Goal: Transaction & Acquisition: Book appointment/travel/reservation

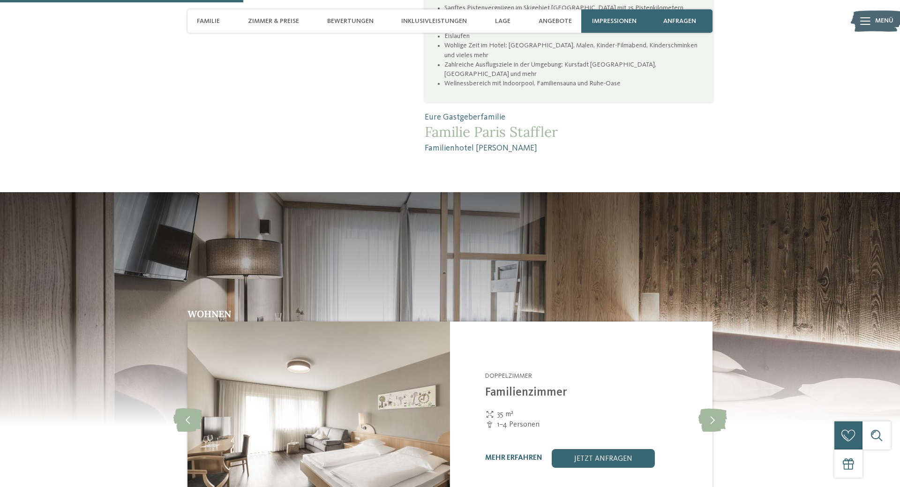
scroll to position [1052, 0]
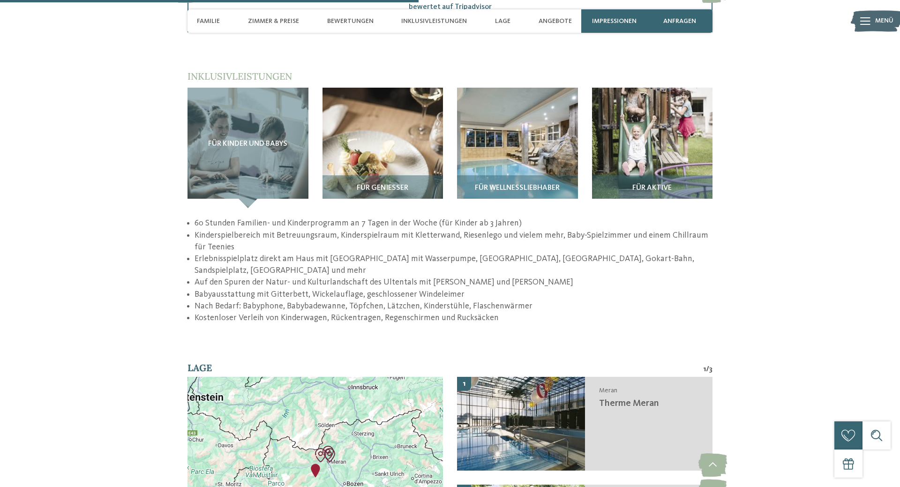
scroll to position [1291, 0]
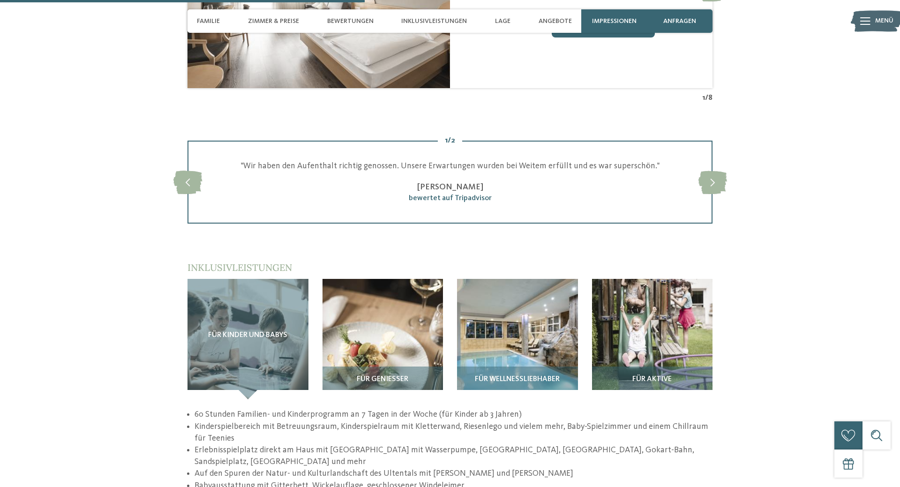
click at [809, 305] on div "zurück zur Hotelübersicht Familienhotel [PERSON_NAME]" at bounding box center [450, 339] width 900 height 3166
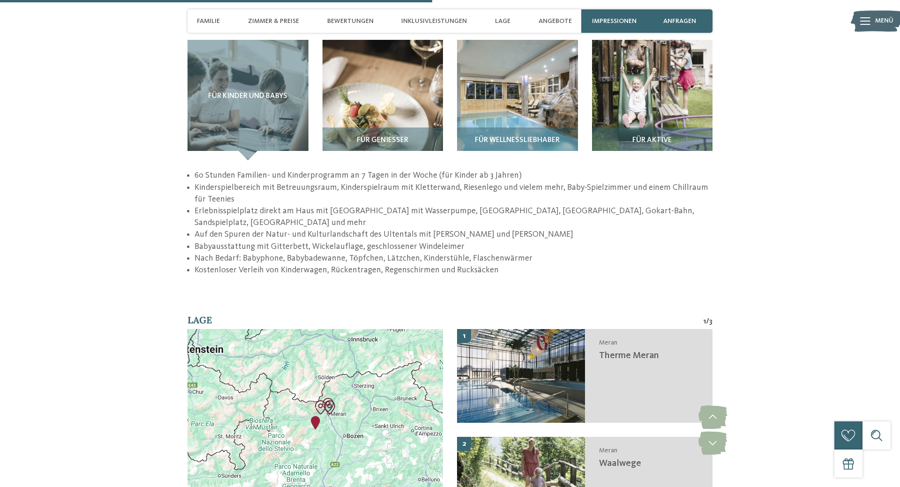
click at [806, 339] on div "zurück zur Hotelübersicht Familienhotel [PERSON_NAME]" at bounding box center [450, 100] width 900 height 3166
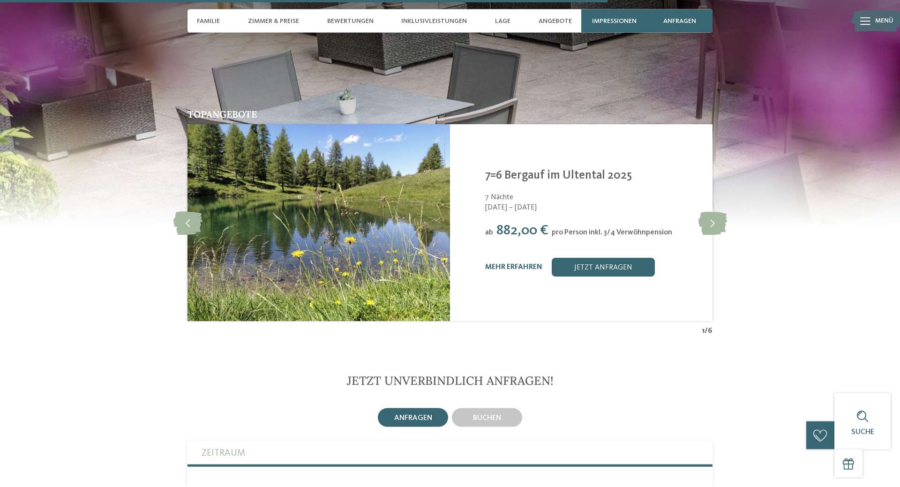
scroll to position [2104, 0]
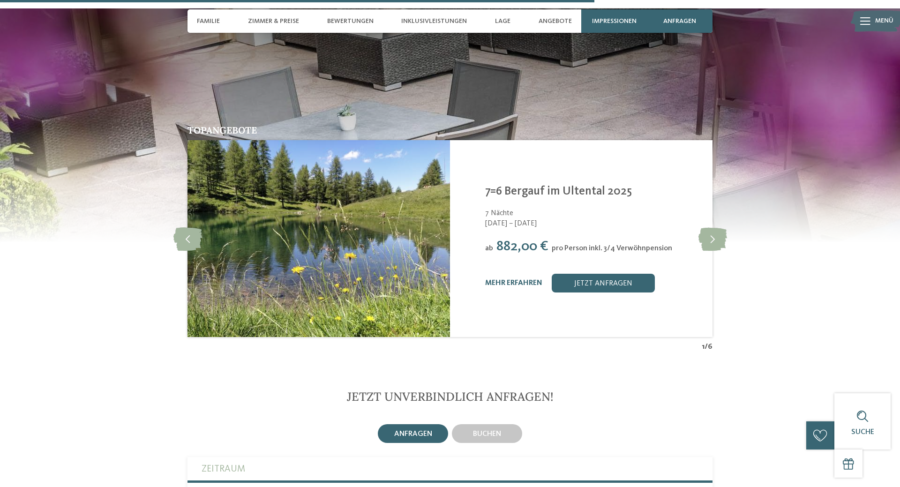
click at [798, 233] on section "Topangebote slide 2 of 6 Familienhotel Viktoria St. Walburg im Ultental - Meran…" at bounding box center [450, 180] width 900 height 344
click at [514, 279] on link "mehr erfahren" at bounding box center [513, 283] width 57 height 8
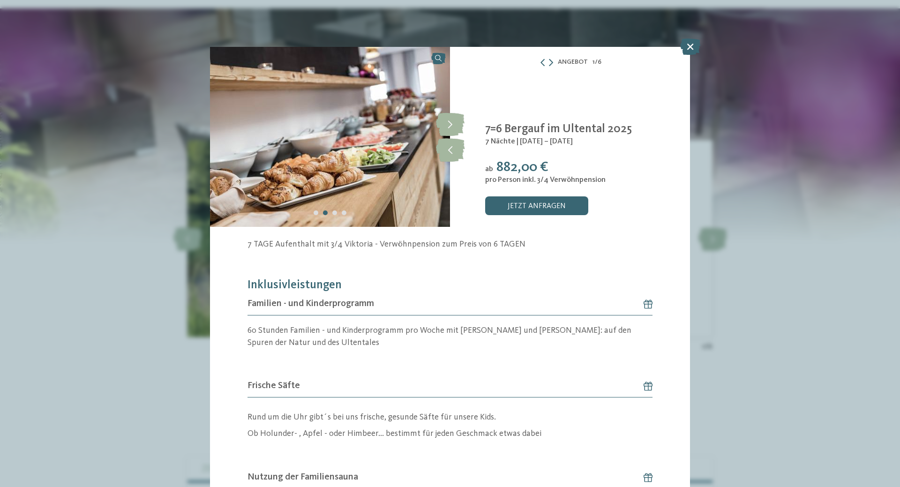
click at [456, 301] on h6 "Familien - und Kinderprogramm" at bounding box center [450, 304] width 405 height 23
click at [399, 280] on h5 "Inklusivleistungen" at bounding box center [450, 286] width 405 height 14
drag, startPoint x: 408, startPoint y: 279, endPoint x: 419, endPoint y: 275, distance: 11.3
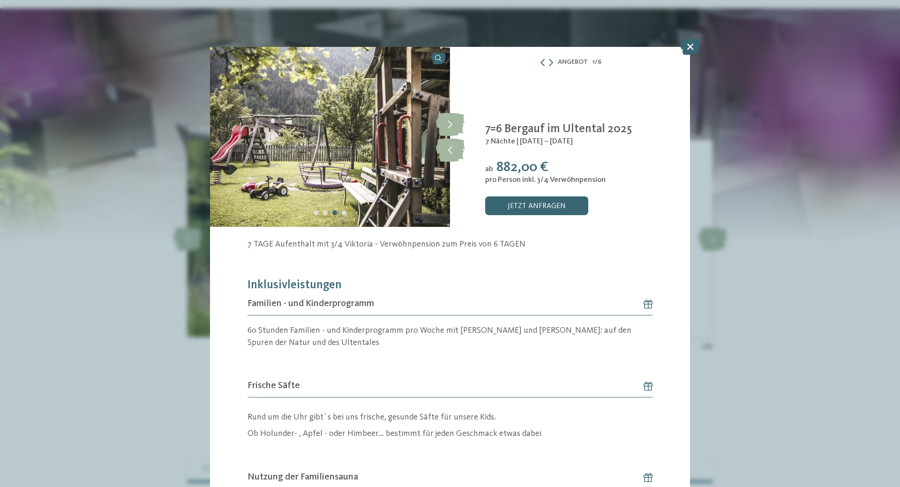
click at [428, 282] on h5 "Inklusivleistungen" at bounding box center [450, 286] width 405 height 14
click at [430, 285] on h5 "Inklusivleistungen" at bounding box center [450, 286] width 405 height 14
click at [432, 286] on h5 "Inklusivleistungen" at bounding box center [450, 286] width 405 height 14
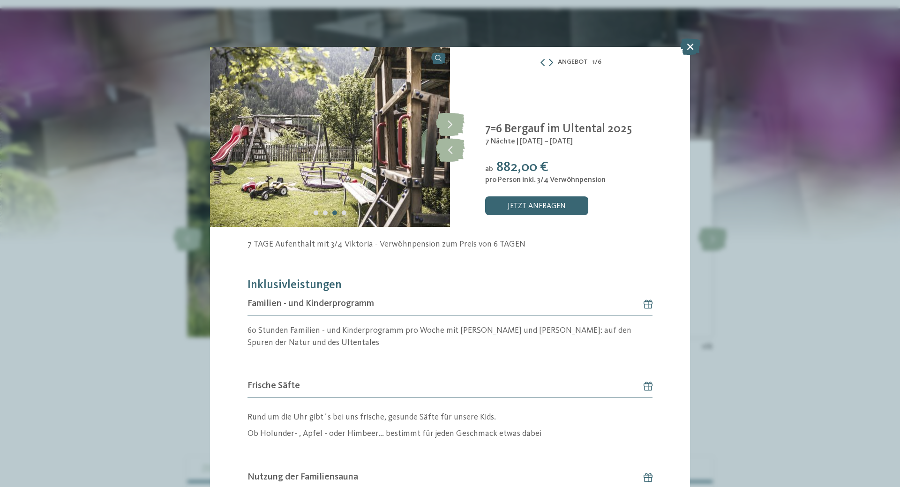
click at [433, 287] on h5 "Inklusivleistungen" at bounding box center [450, 286] width 405 height 14
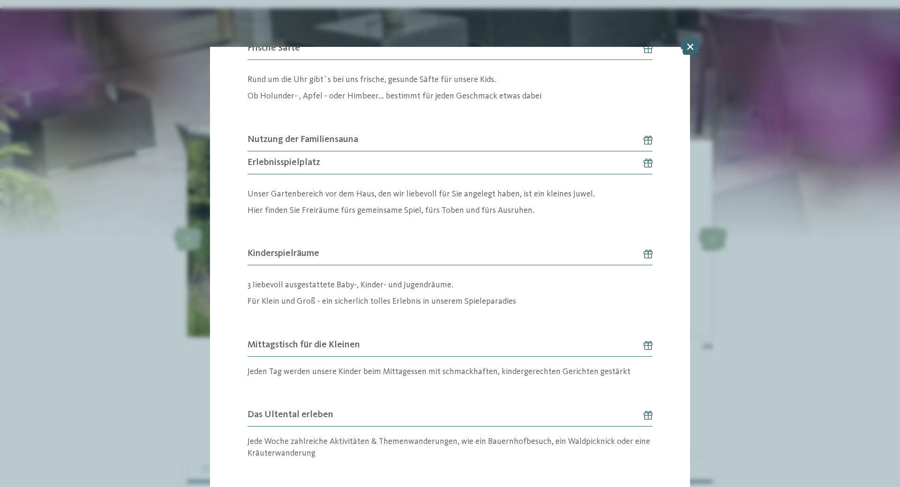
scroll to position [450, 0]
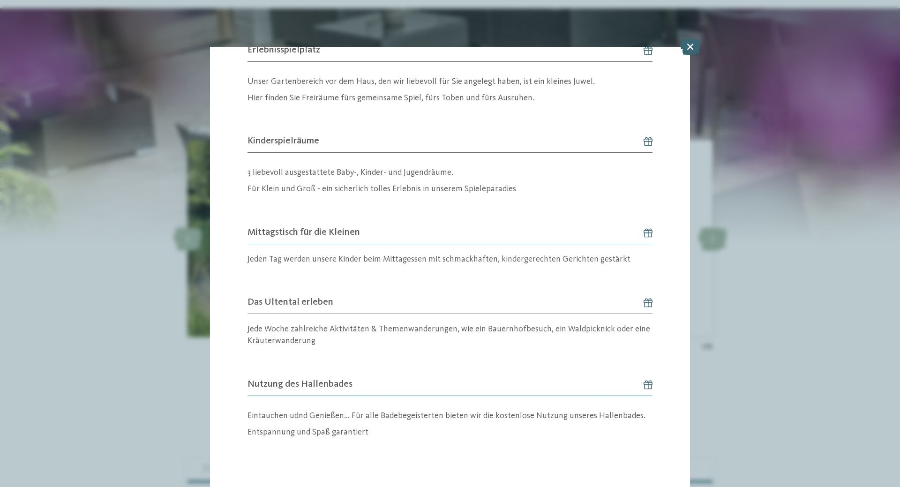
click at [784, 317] on div "Angebot 1 / 6 1" at bounding box center [450, 243] width 900 height 487
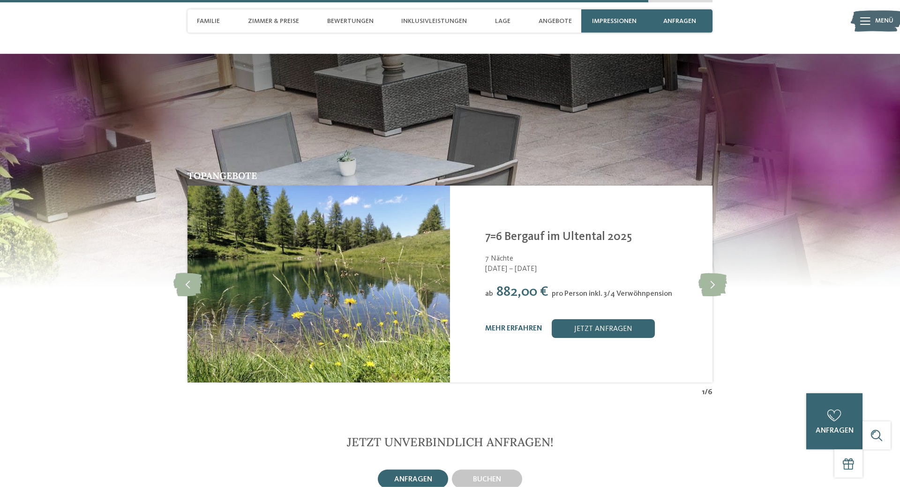
scroll to position [2056, 0]
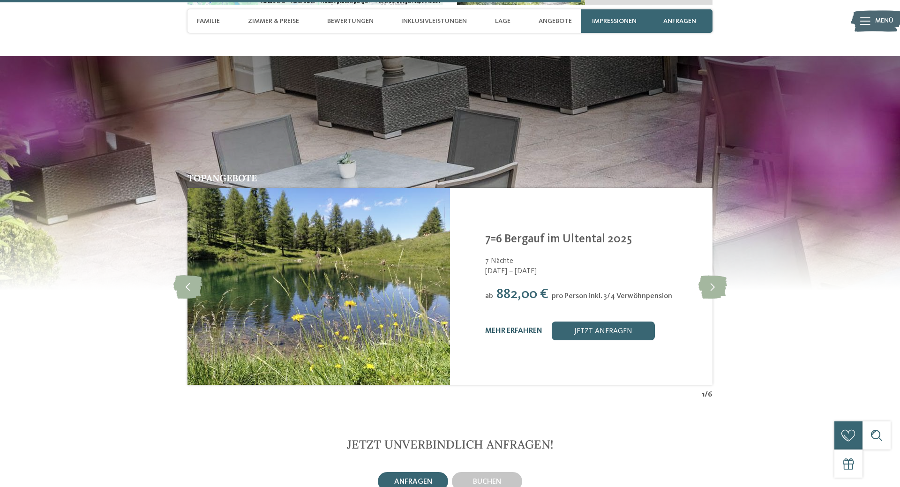
click at [500, 327] on link "mehr erfahren" at bounding box center [513, 331] width 57 height 8
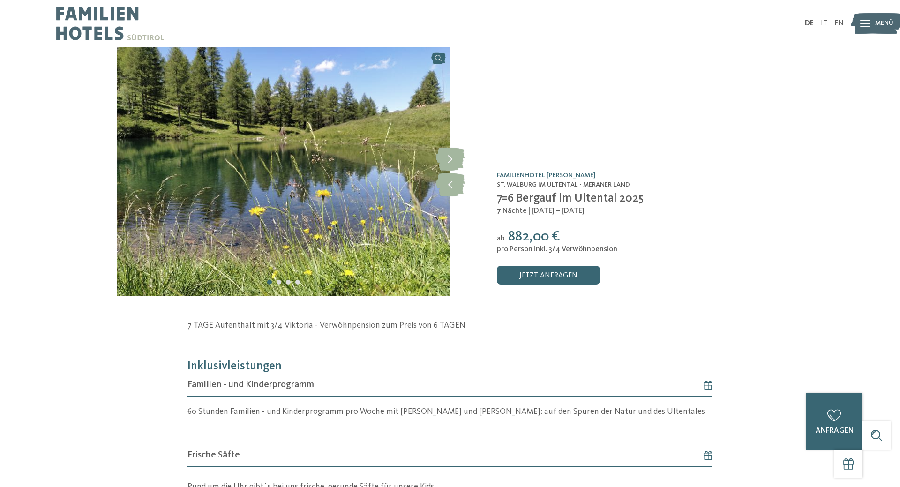
click at [98, 18] on img at bounding box center [110, 23] width 108 height 47
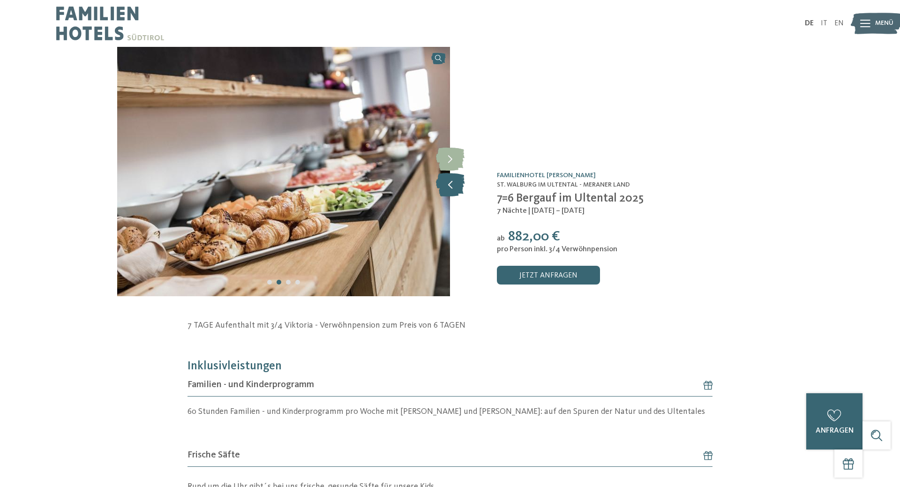
click at [459, 187] on icon at bounding box center [450, 184] width 29 height 23
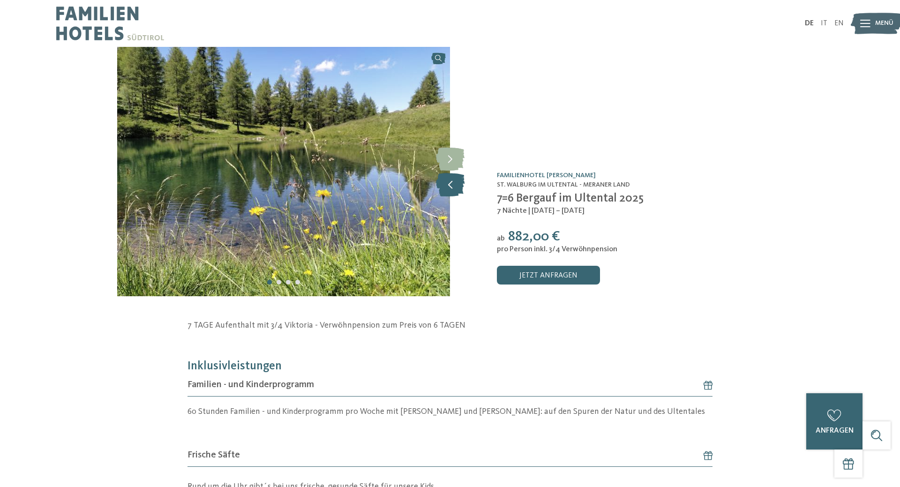
click at [459, 187] on icon at bounding box center [450, 184] width 29 height 23
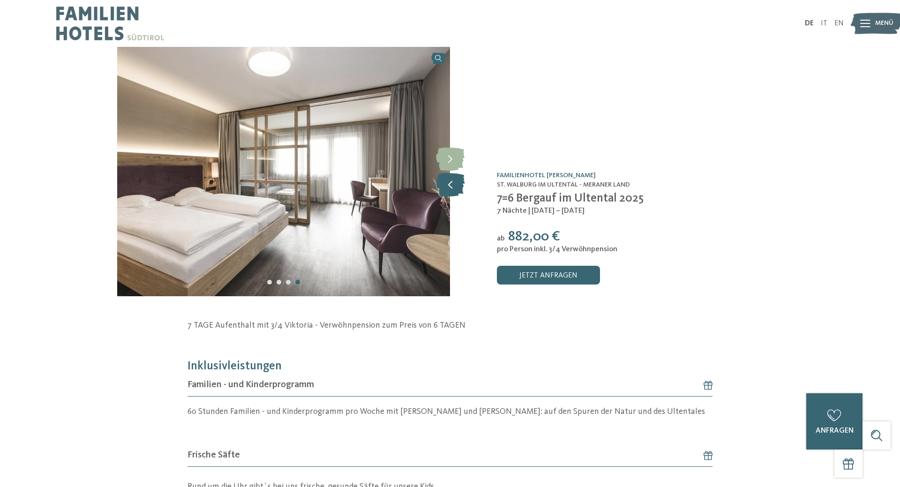
click at [459, 187] on icon at bounding box center [450, 184] width 29 height 23
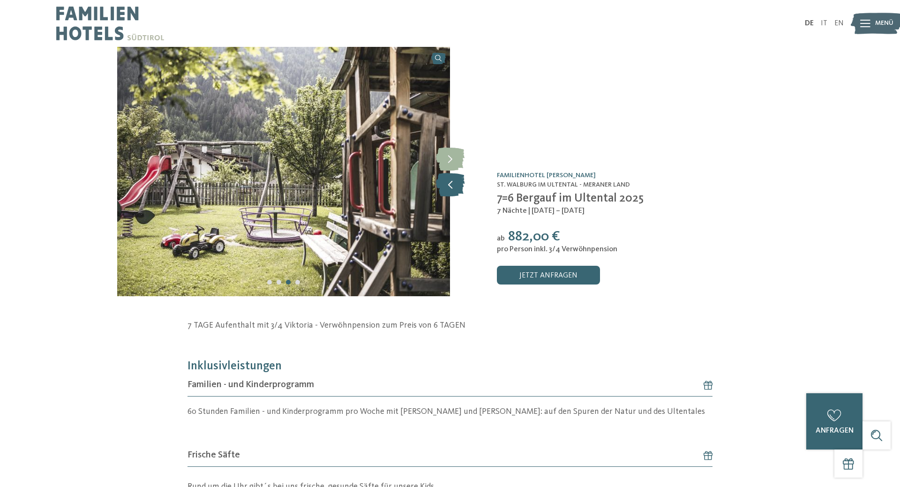
click at [459, 187] on icon at bounding box center [450, 184] width 29 height 23
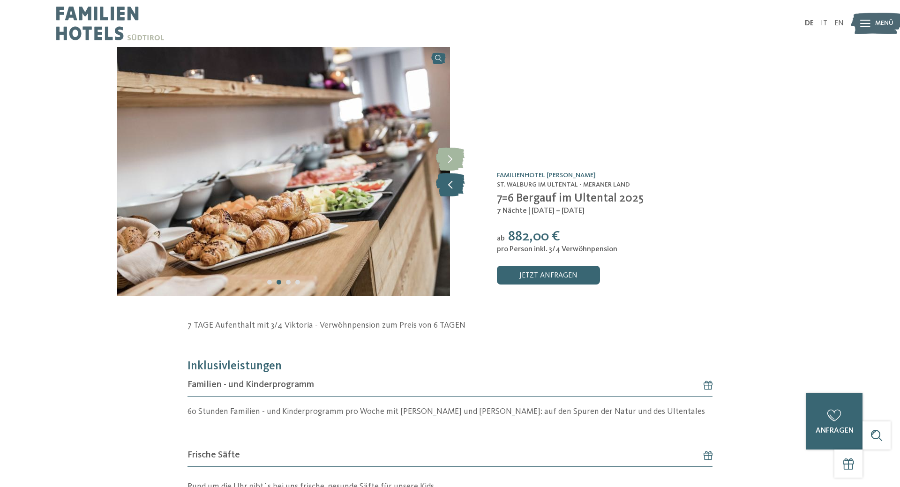
click at [459, 187] on icon at bounding box center [450, 184] width 29 height 23
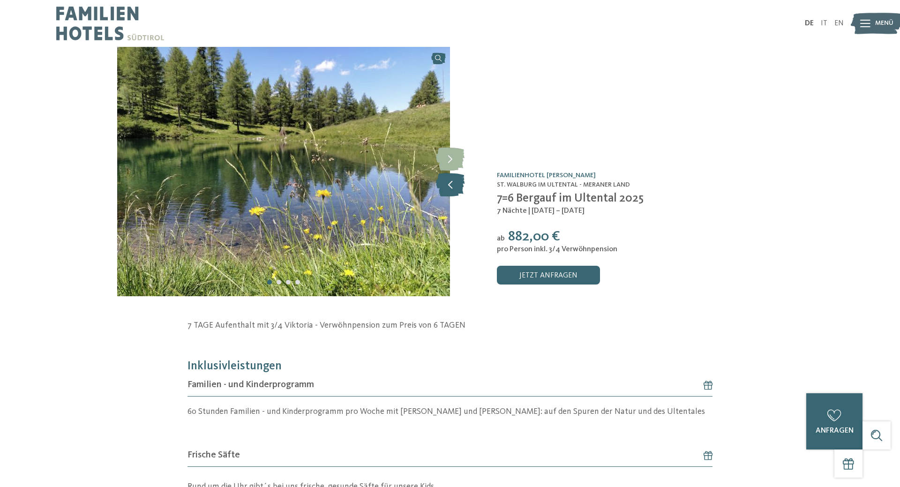
click at [459, 187] on icon at bounding box center [450, 184] width 29 height 23
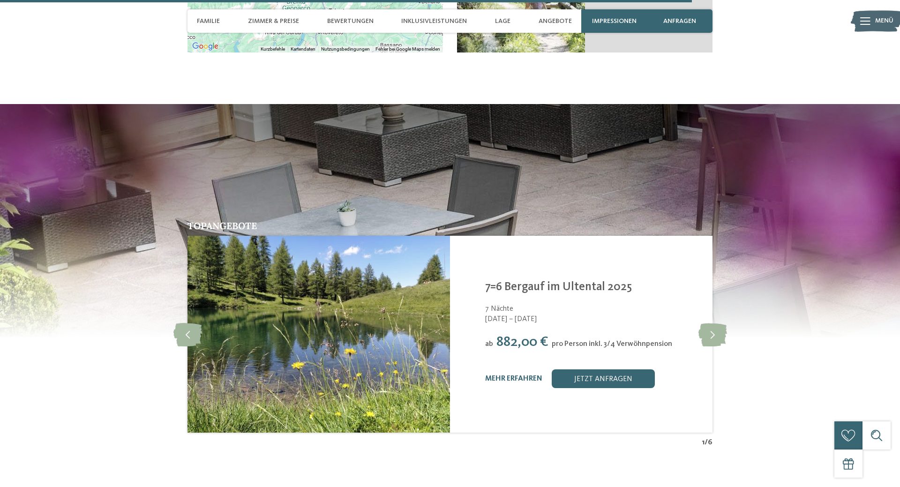
scroll to position [2009, 0]
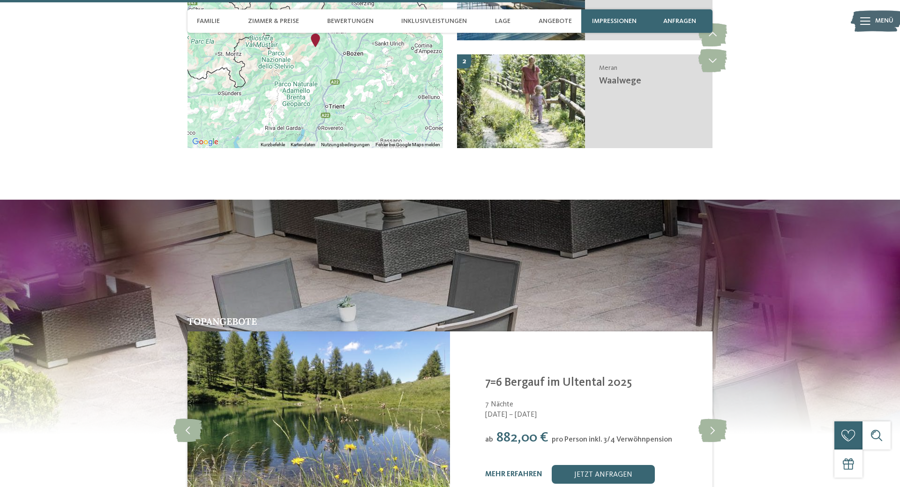
scroll to position [2104, 0]
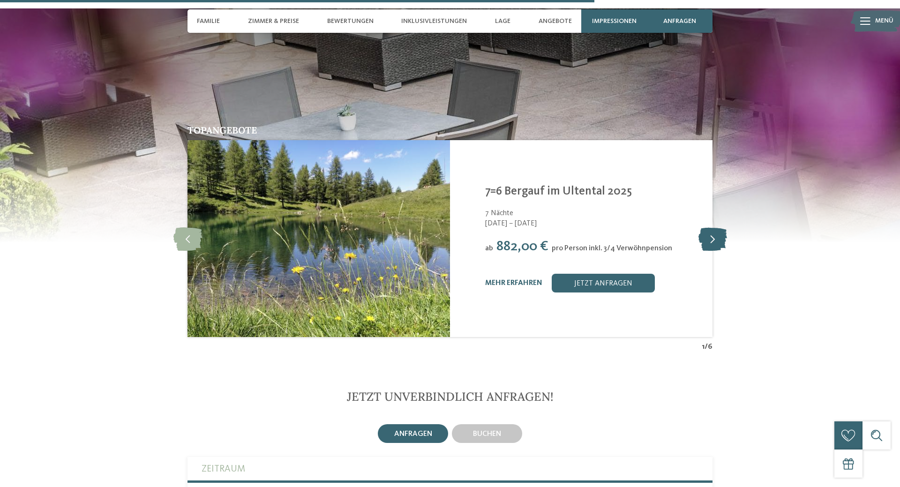
click at [711, 227] on icon at bounding box center [713, 238] width 29 height 23
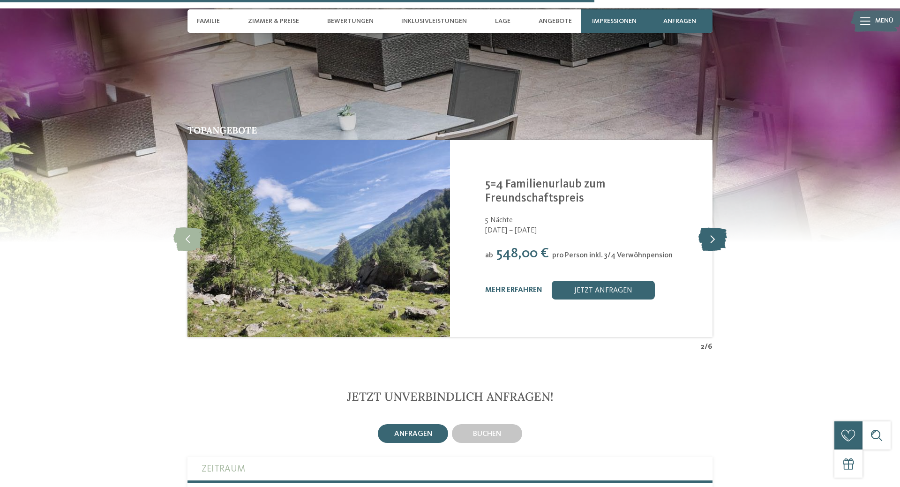
click at [711, 227] on icon at bounding box center [713, 238] width 29 height 23
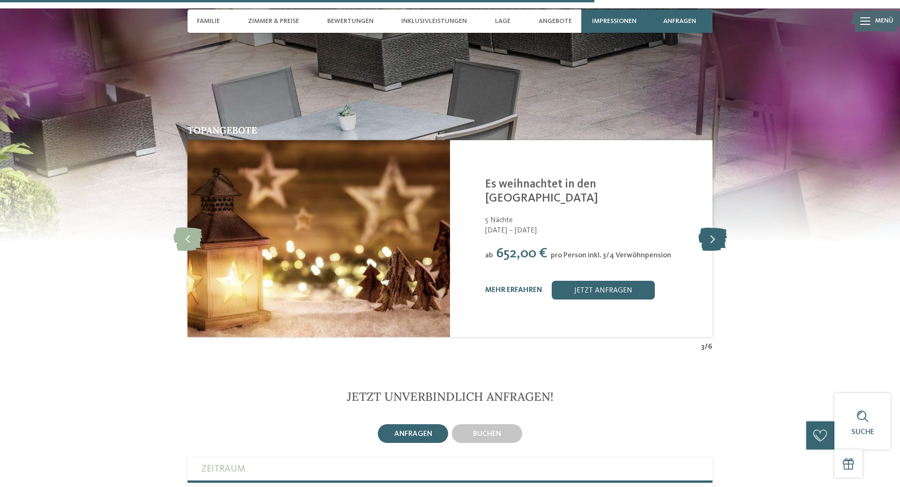
click at [711, 227] on icon at bounding box center [713, 238] width 29 height 23
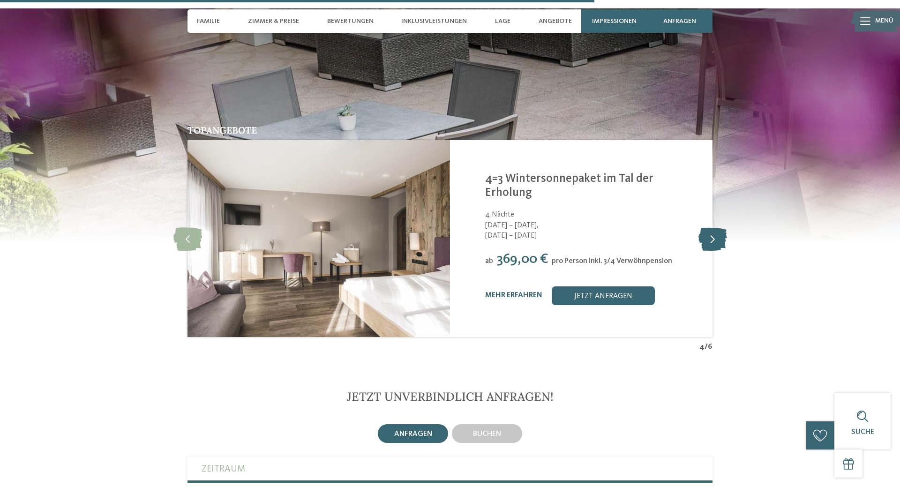
click at [715, 227] on icon at bounding box center [713, 238] width 29 height 23
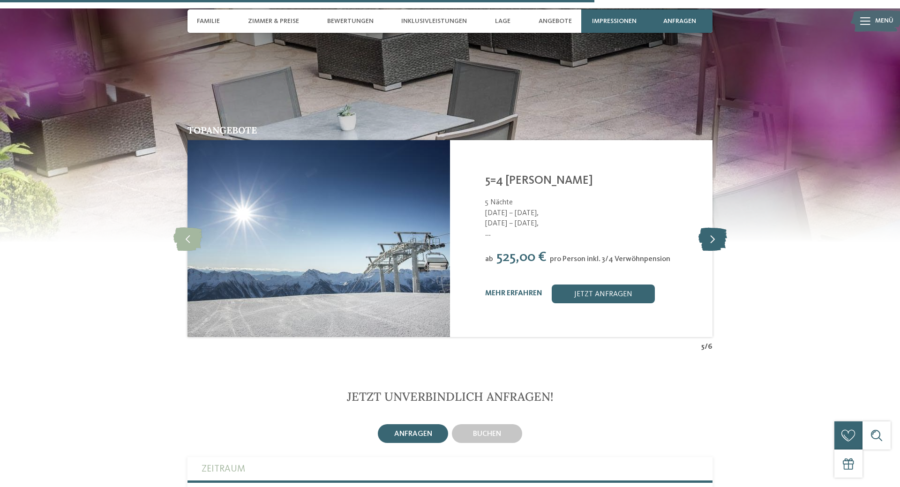
click at [715, 227] on icon at bounding box center [713, 238] width 29 height 23
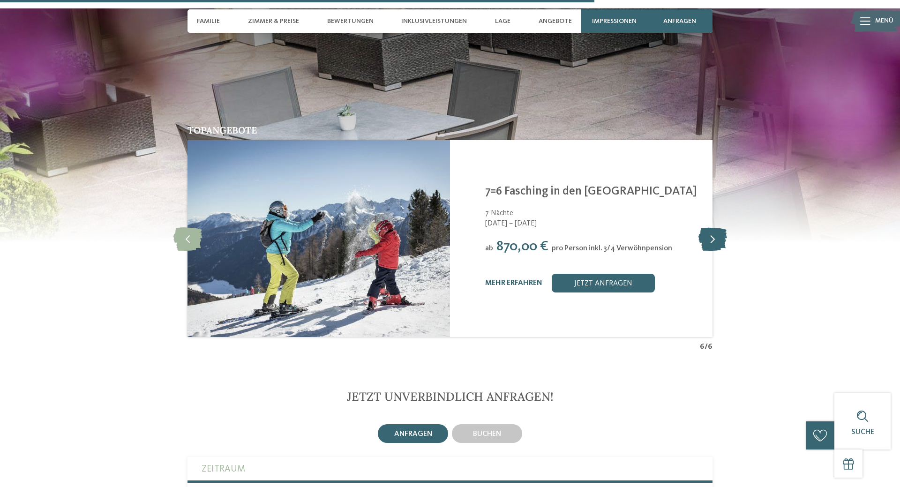
click at [713, 227] on icon at bounding box center [713, 238] width 29 height 23
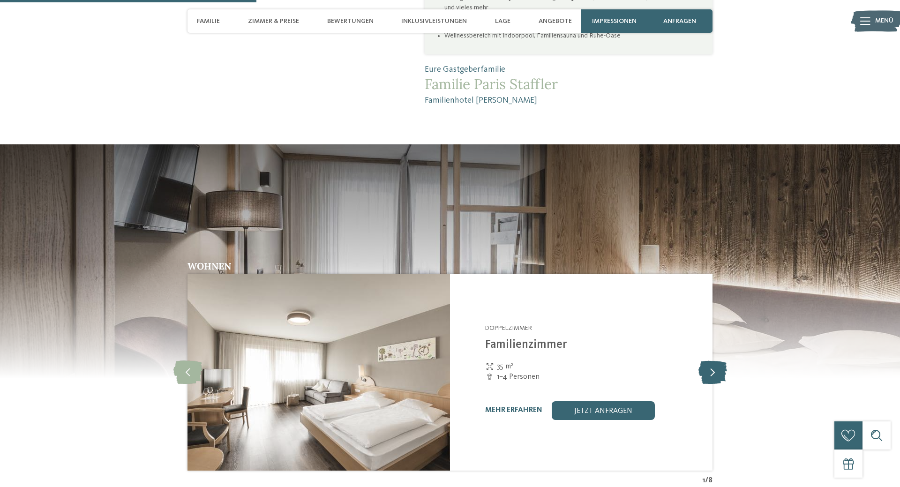
click at [708, 361] on icon at bounding box center [713, 372] width 29 height 23
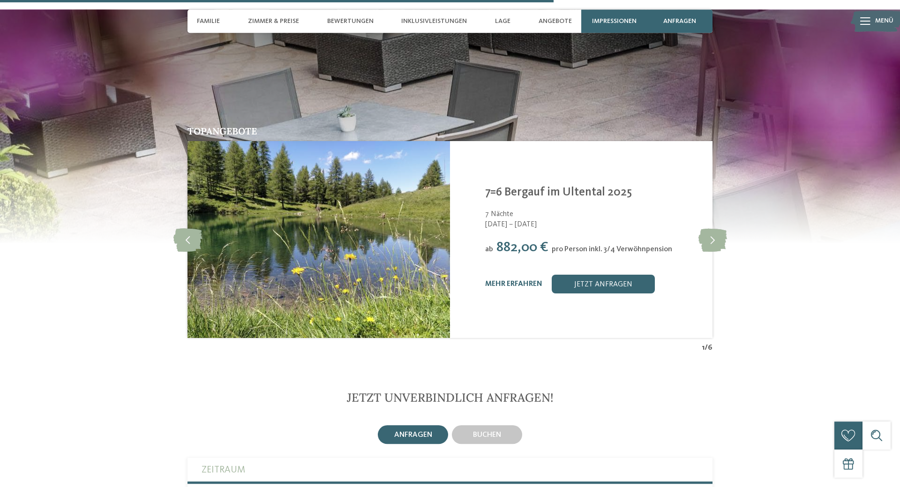
scroll to position [2104, 0]
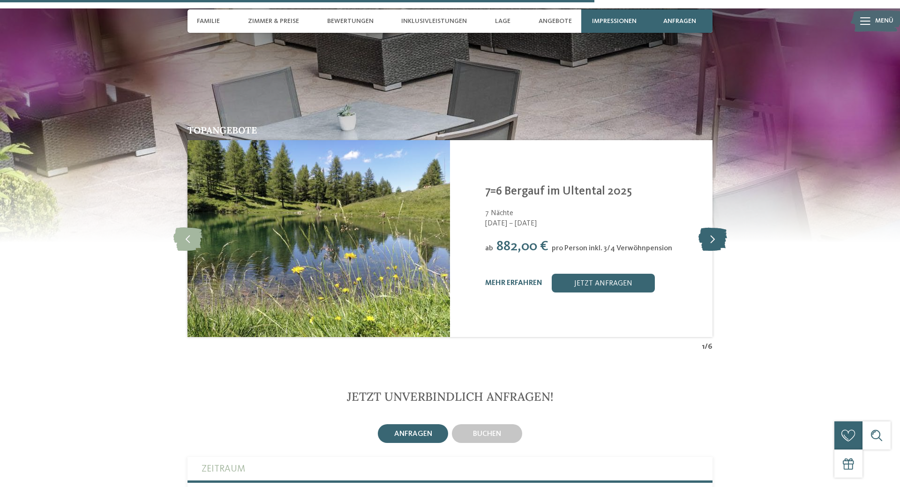
click at [715, 227] on icon at bounding box center [713, 238] width 29 height 23
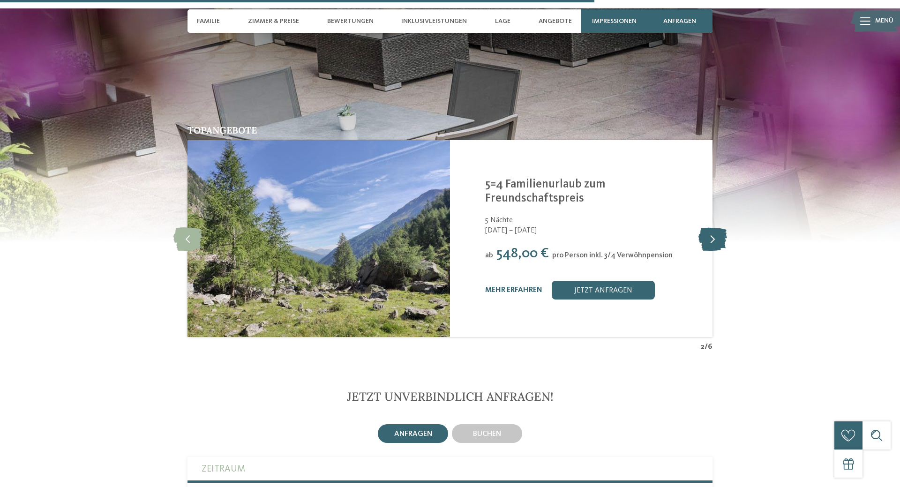
click at [715, 227] on icon at bounding box center [713, 238] width 29 height 23
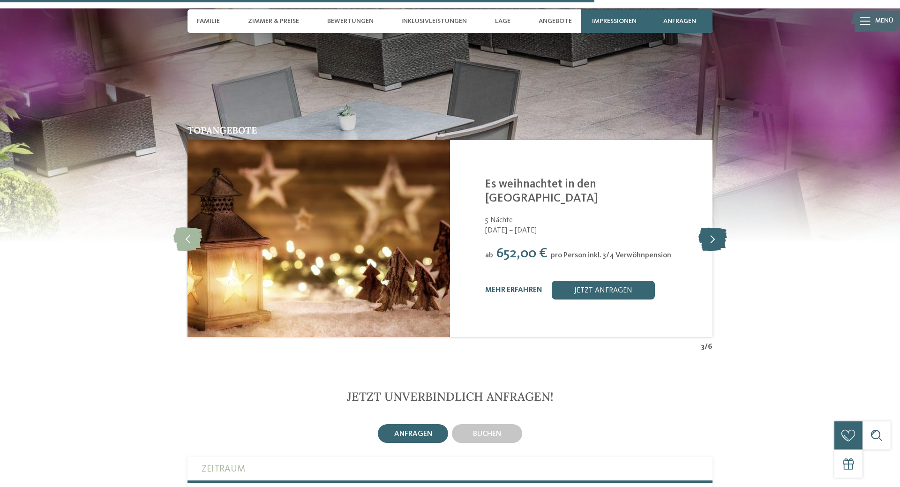
click at [715, 227] on icon at bounding box center [713, 238] width 29 height 23
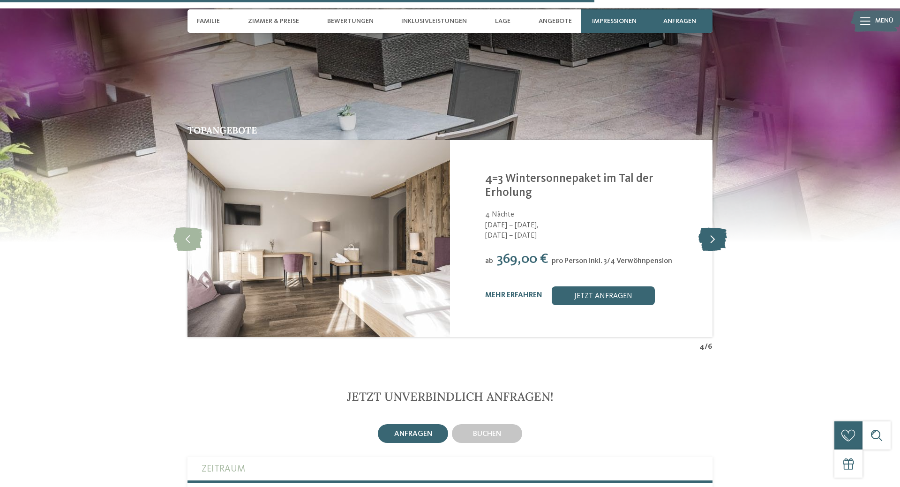
click at [715, 227] on icon at bounding box center [713, 238] width 29 height 23
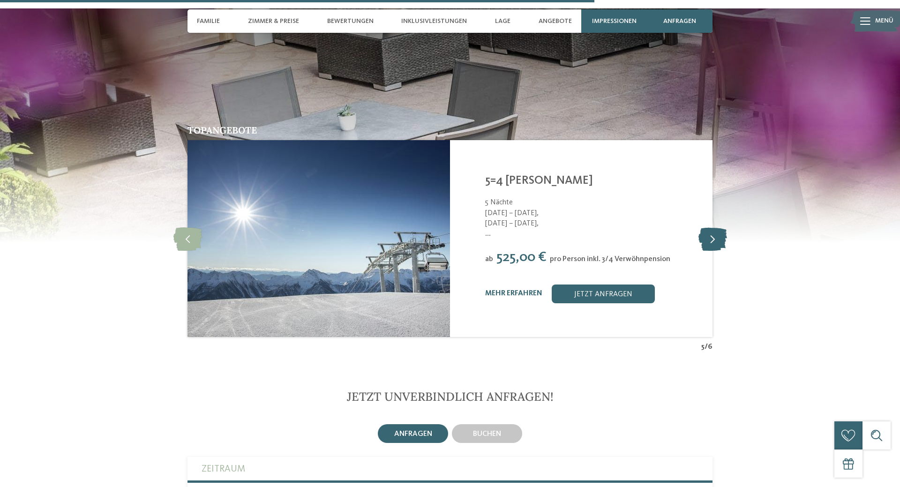
click at [715, 227] on icon at bounding box center [713, 238] width 29 height 23
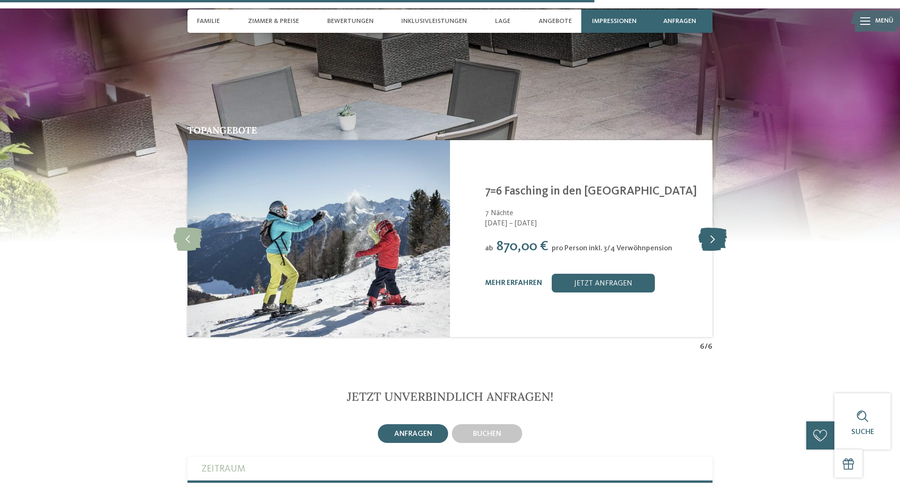
click at [715, 227] on icon at bounding box center [713, 238] width 29 height 23
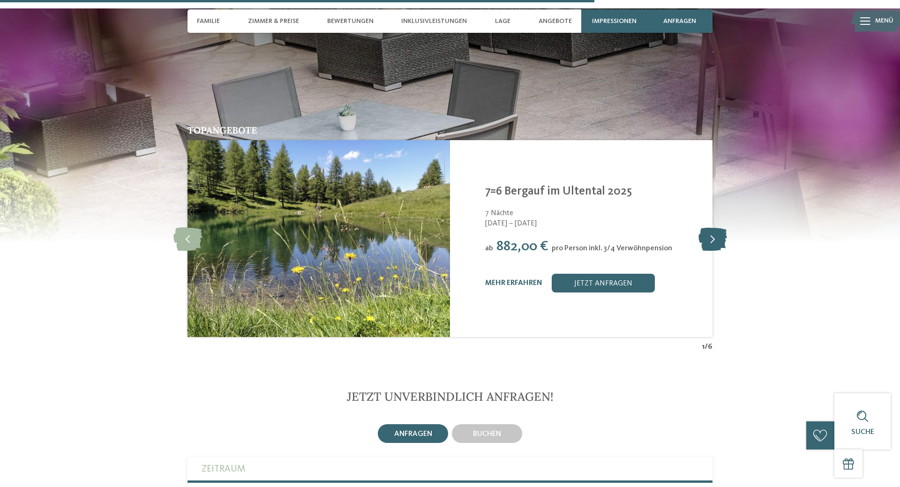
click at [715, 227] on icon at bounding box center [713, 238] width 29 height 23
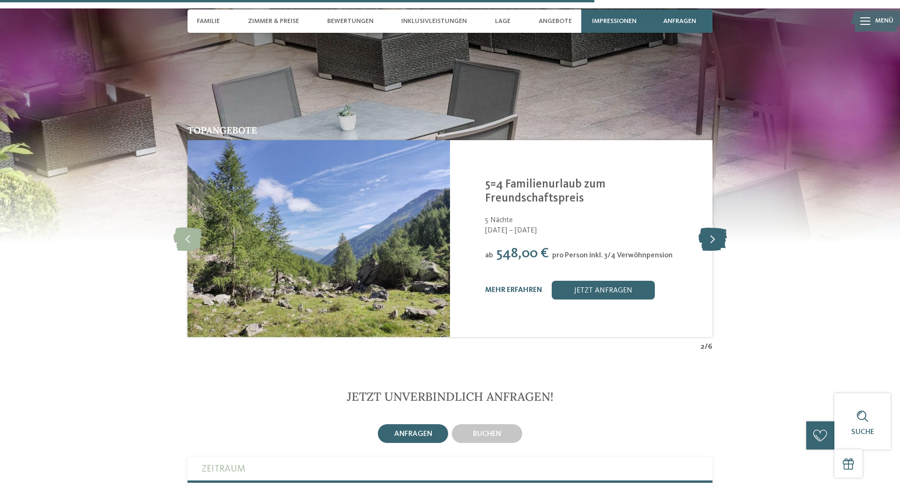
click at [715, 227] on icon at bounding box center [713, 238] width 29 height 23
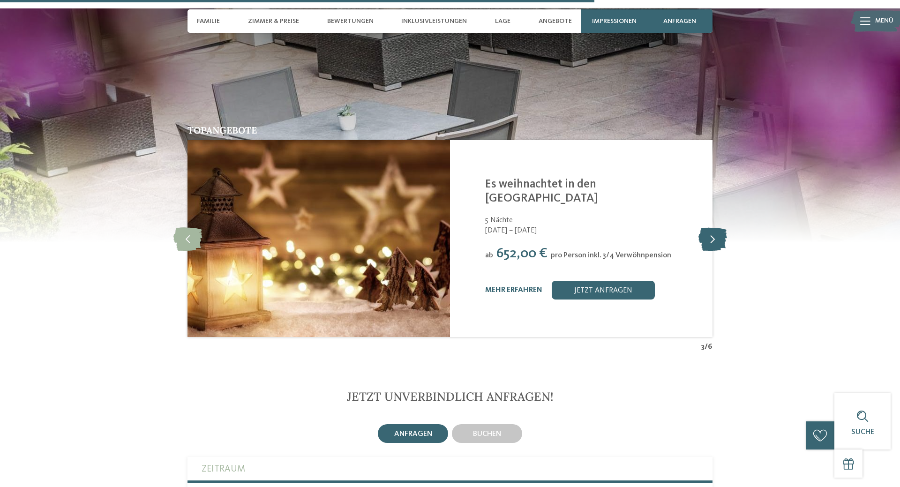
click at [715, 227] on icon at bounding box center [713, 238] width 29 height 23
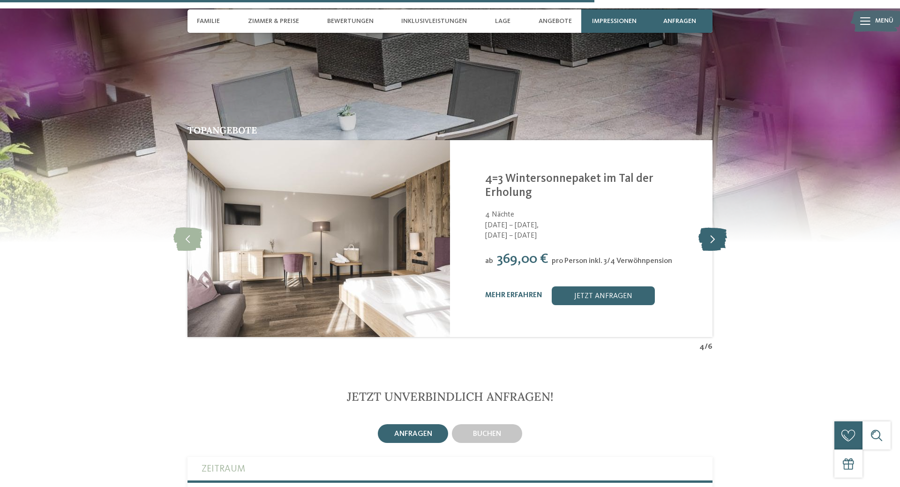
click at [715, 227] on icon at bounding box center [713, 238] width 29 height 23
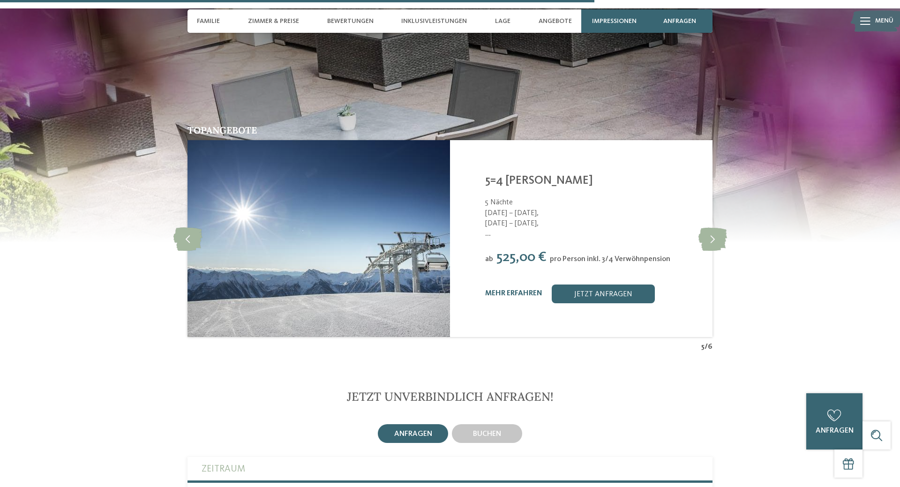
click at [0, 250] on section "Topangebote slide 6 of 6 Familienhotel Viktoria St. Walburg im Ultental - Meran…" at bounding box center [450, 180] width 900 height 344
drag, startPoint x: 0, startPoint y: 205, endPoint x: 20, endPoint y: 215, distance: 22.4
click at [7, 209] on img at bounding box center [450, 125] width 900 height 234
